Goal: Transaction & Acquisition: Download file/media

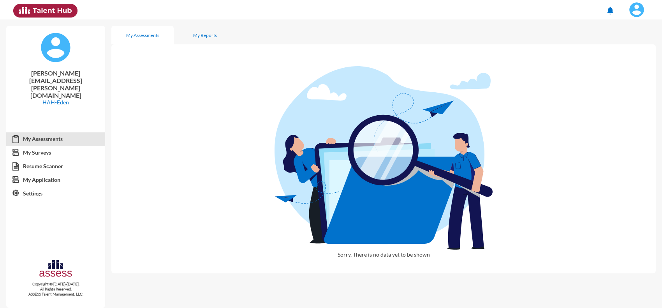
click at [635, 16] on img at bounding box center [637, 10] width 16 height 16
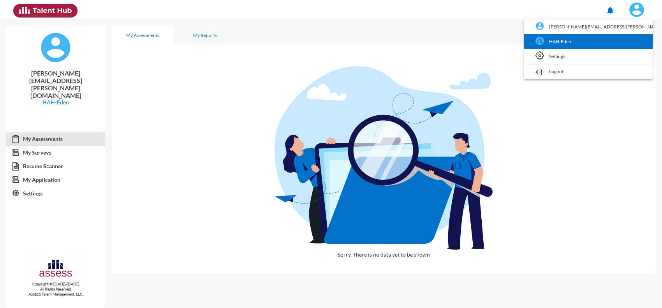
click at [618, 35] on link "HAH-Eden" at bounding box center [588, 41] width 121 height 15
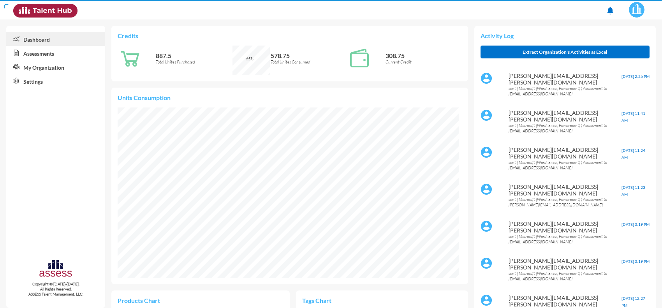
scroll to position [171, 341]
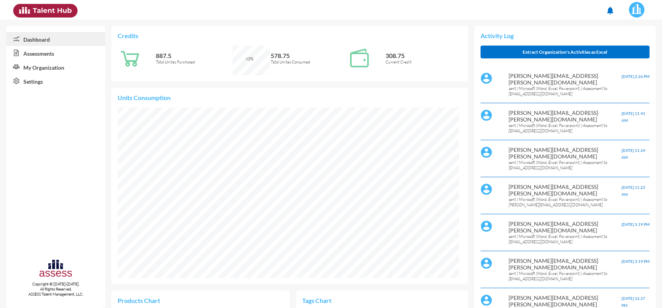
click at [51, 49] on link "Assessments" at bounding box center [55, 53] width 99 height 14
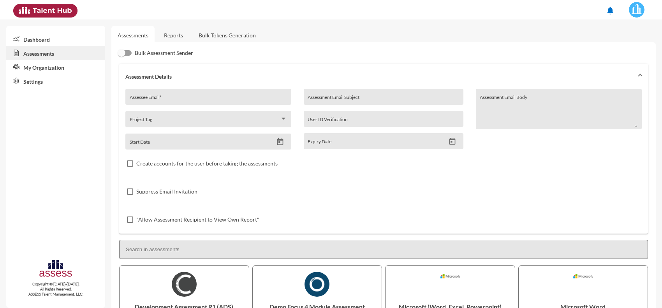
click at [176, 37] on link "Reports" at bounding box center [174, 35] width 32 height 19
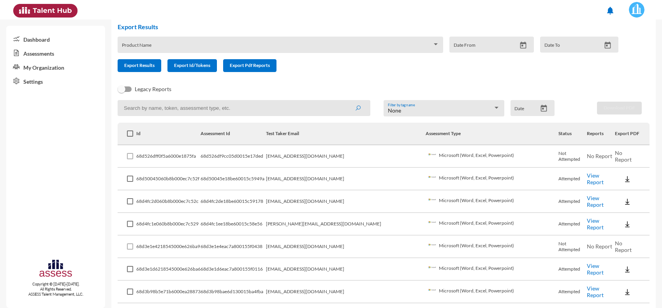
scroll to position [49, 0]
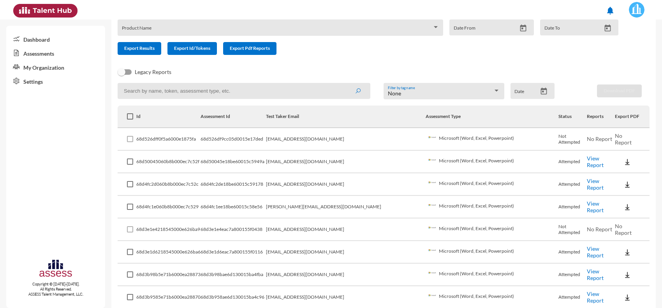
click at [590, 248] on link "View Report" at bounding box center [595, 251] width 17 height 13
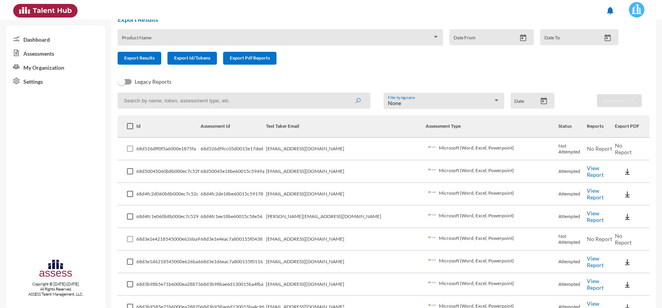
scroll to position [0, 0]
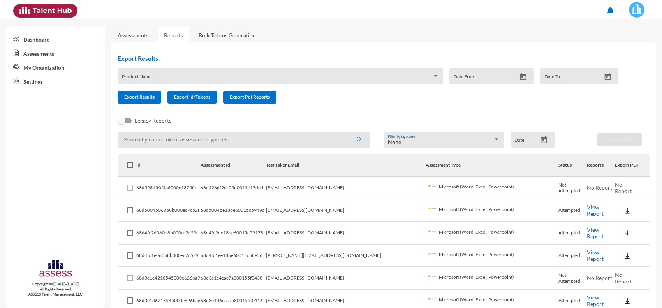
click at [587, 211] on link "View Report" at bounding box center [595, 210] width 17 height 13
click at [587, 212] on link "View Report" at bounding box center [595, 210] width 17 height 13
click at [623, 212] on img at bounding box center [627, 211] width 8 height 8
click at [614, 221] on button "EN" at bounding box center [626, 223] width 44 height 15
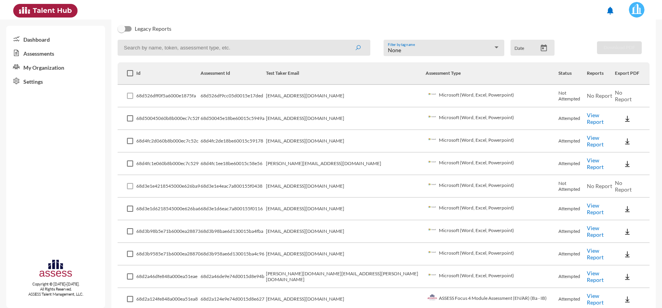
scroll to position [97, 0]
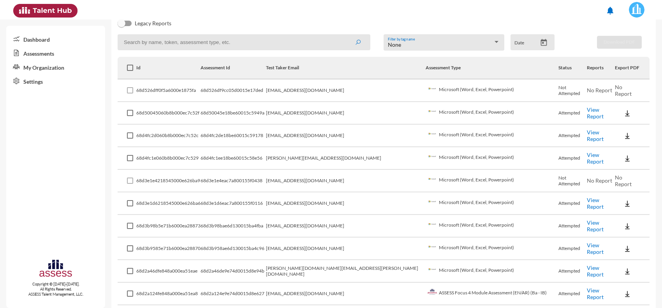
click at [623, 270] on img at bounding box center [627, 271] width 8 height 8
click at [608, 279] on button "EN" at bounding box center [626, 282] width 44 height 15
click at [587, 269] on link "View Report" at bounding box center [595, 270] width 17 height 13
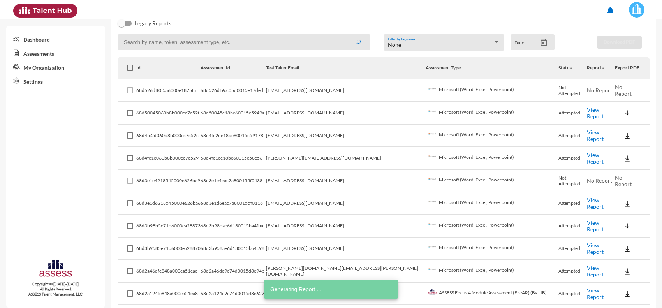
scroll to position [0, 0]
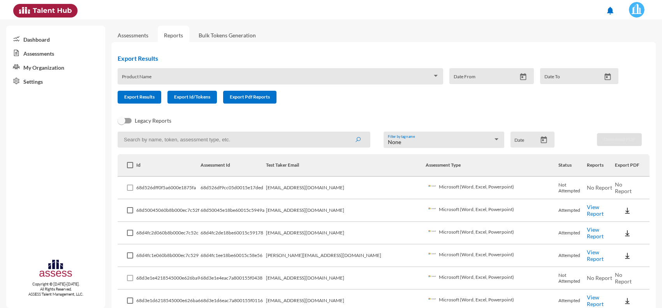
click at [345, 163] on th "Test Taker Email" at bounding box center [346, 165] width 160 height 23
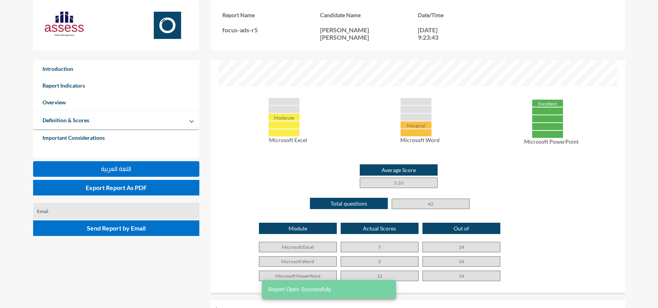
scroll to position [341, 0]
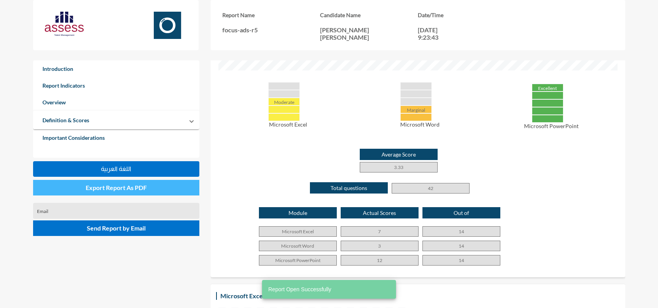
click at [133, 191] on span "Export Report As PDF" at bounding box center [116, 187] width 61 height 7
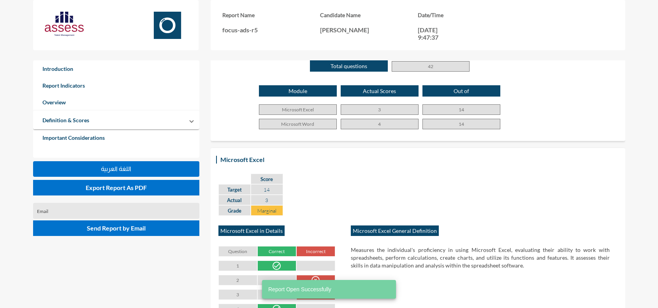
scroll to position [97, 0]
